Goal: Ask a question

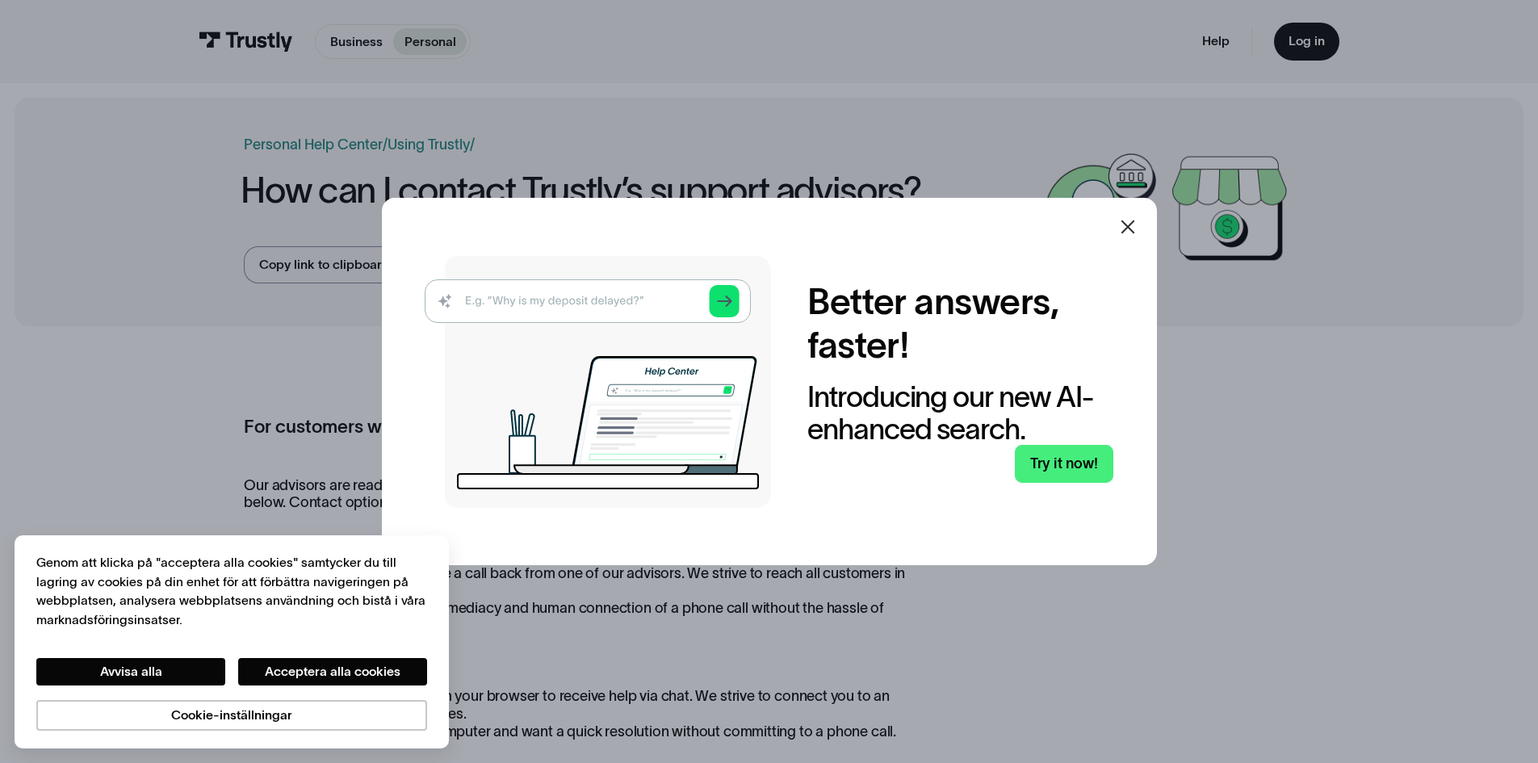
click at [1129, 225] on icon at bounding box center [1127, 226] width 19 height 19
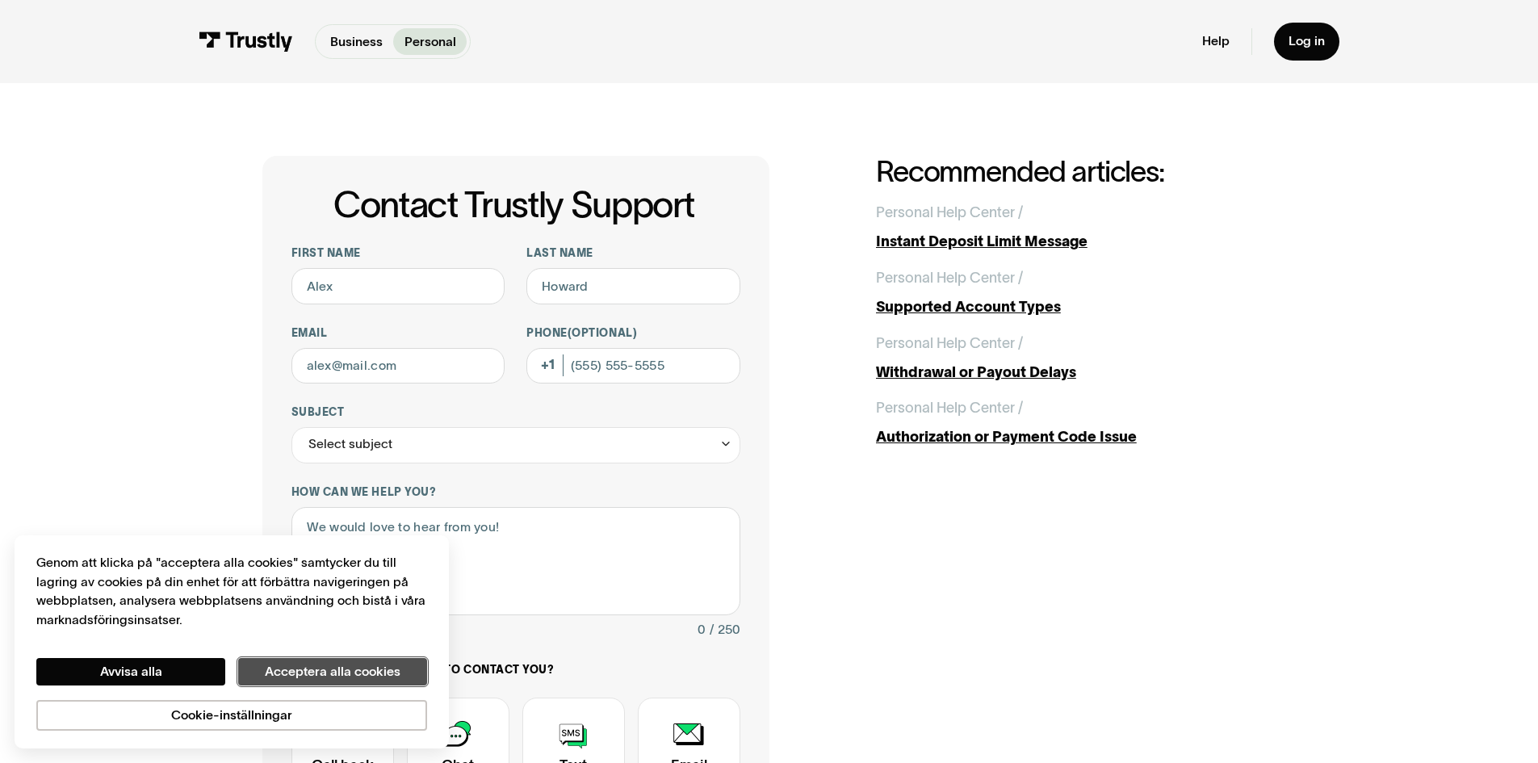
click at [311, 670] on button "Acceptera alla cookies" at bounding box center [332, 671] width 189 height 27
